Goal: Task Accomplishment & Management: Manage account settings

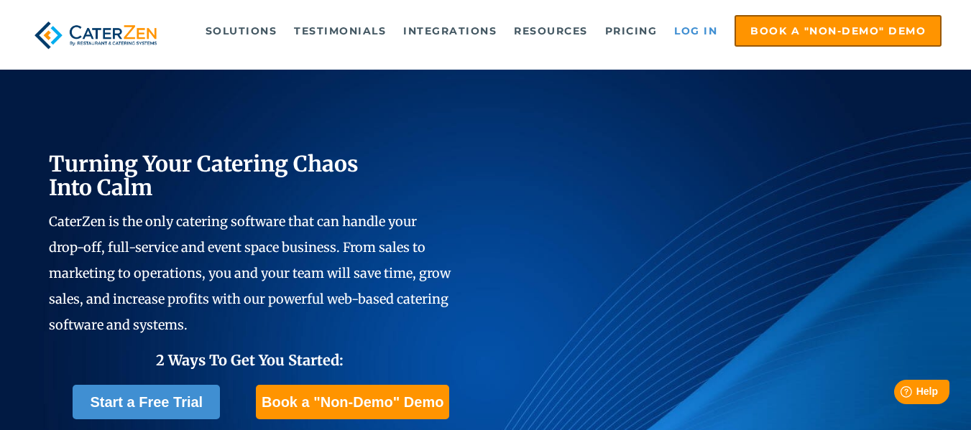
click at [692, 34] on link "Log in" at bounding box center [695, 31] width 57 height 29
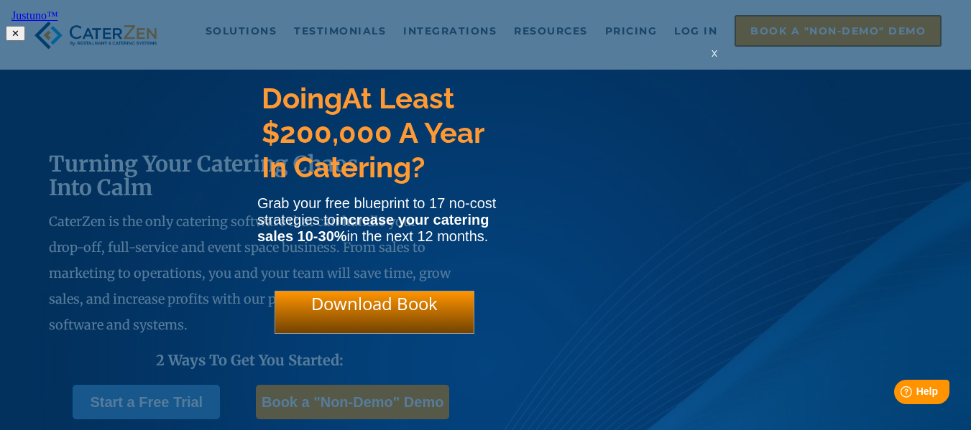
click at [715, 57] on span "x" at bounding box center [714, 53] width 6 height 14
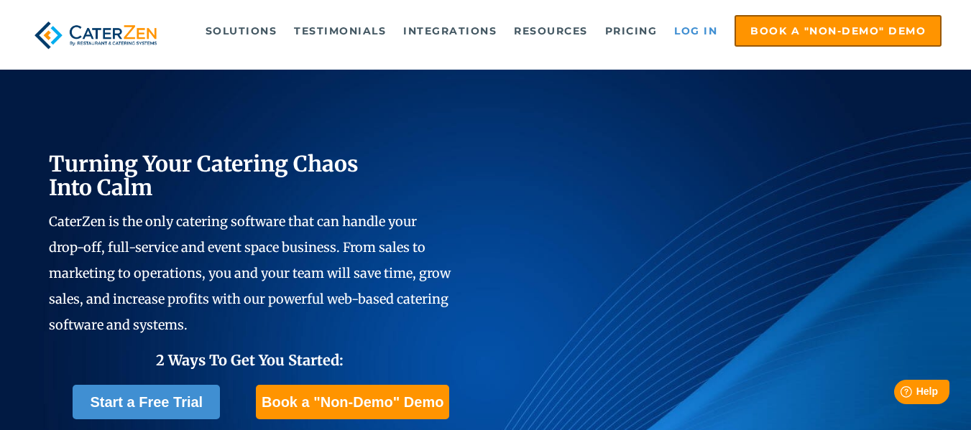
click at [691, 24] on link "Log in" at bounding box center [695, 31] width 57 height 29
click at [700, 33] on link "Log in" at bounding box center [695, 31] width 57 height 29
